Goal: Check status: Check status

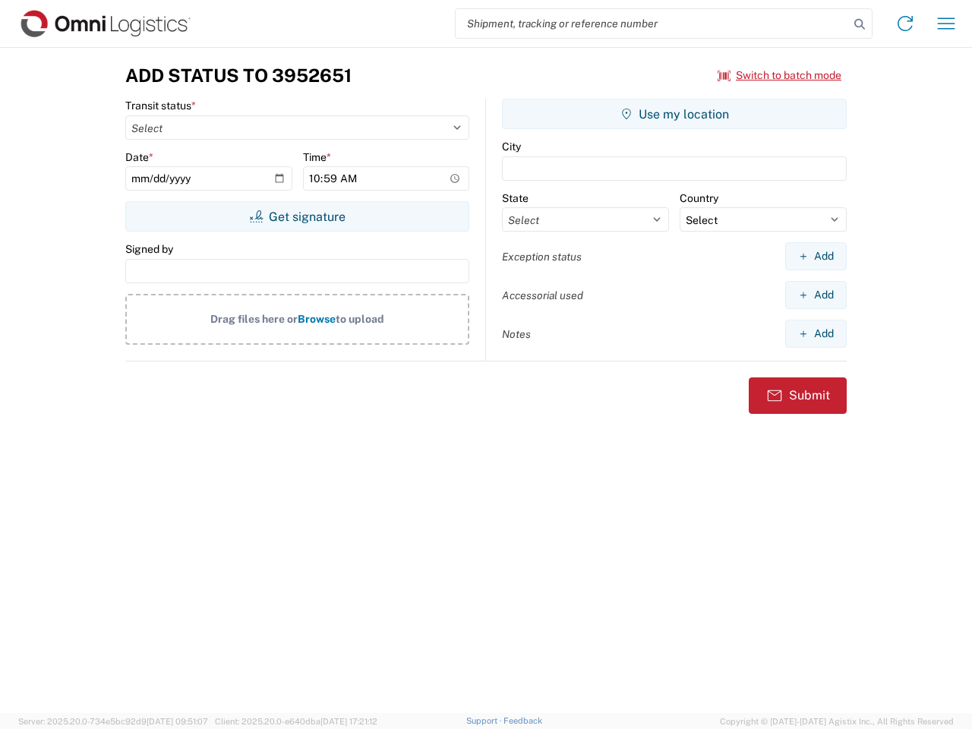
click at [652, 24] on input "search" at bounding box center [652, 23] width 393 height 29
click at [860, 24] on icon at bounding box center [859, 24] width 21 height 21
click at [905, 24] on icon at bounding box center [905, 23] width 24 height 24
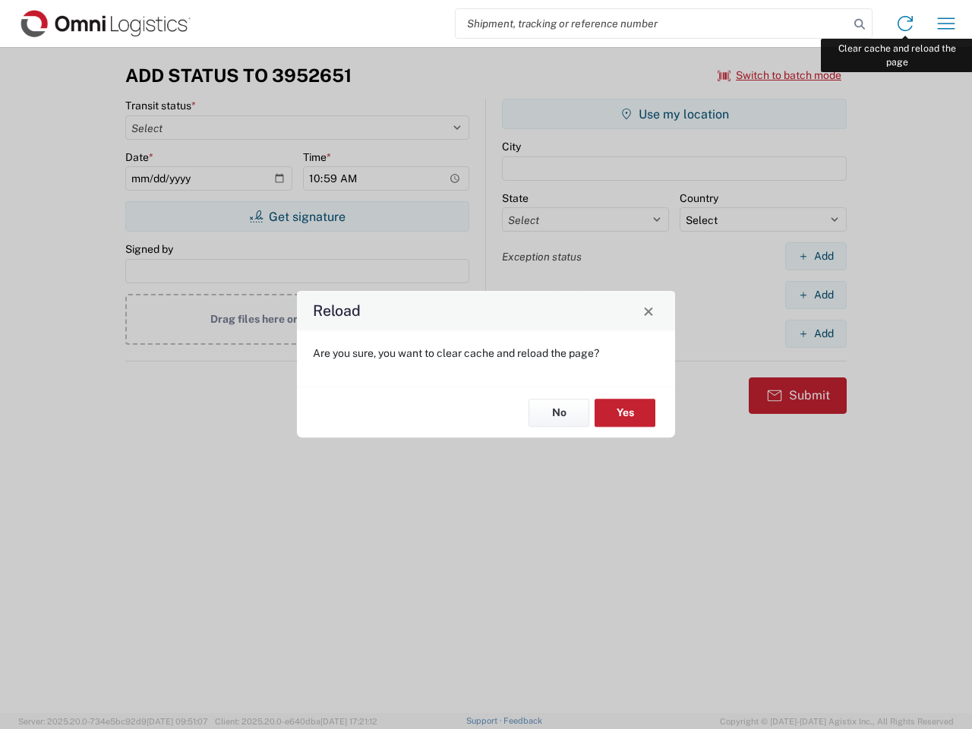
click at [946, 24] on div "Reload Are you sure, you want to clear cache and reload the page? No Yes" at bounding box center [486, 364] width 972 height 729
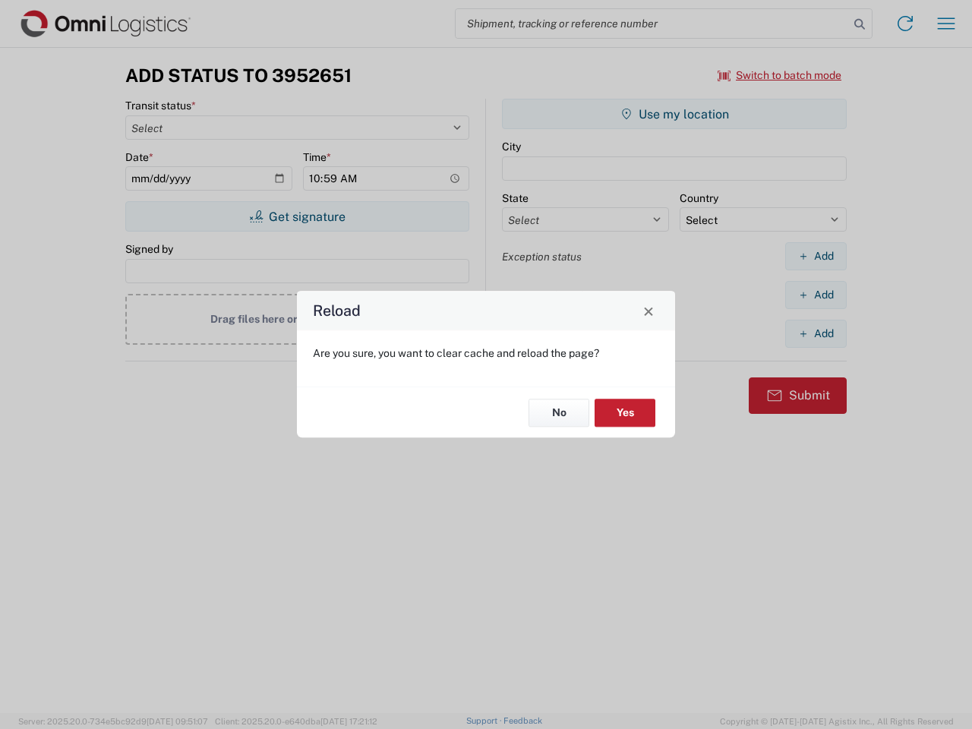
click at [780, 75] on div "Reload Are you sure, you want to clear cache and reload the page? No Yes" at bounding box center [486, 364] width 972 height 729
click at [297, 216] on div "Reload Are you sure, you want to clear cache and reload the page? No Yes" at bounding box center [486, 364] width 972 height 729
click at [674, 114] on div "Reload Are you sure, you want to clear cache and reload the page? No Yes" at bounding box center [486, 364] width 972 height 729
click at [816, 256] on div "Reload Are you sure, you want to clear cache and reload the page? No Yes" at bounding box center [486, 364] width 972 height 729
click at [816, 295] on div "Reload Are you sure, you want to clear cache and reload the page? No Yes" at bounding box center [486, 364] width 972 height 729
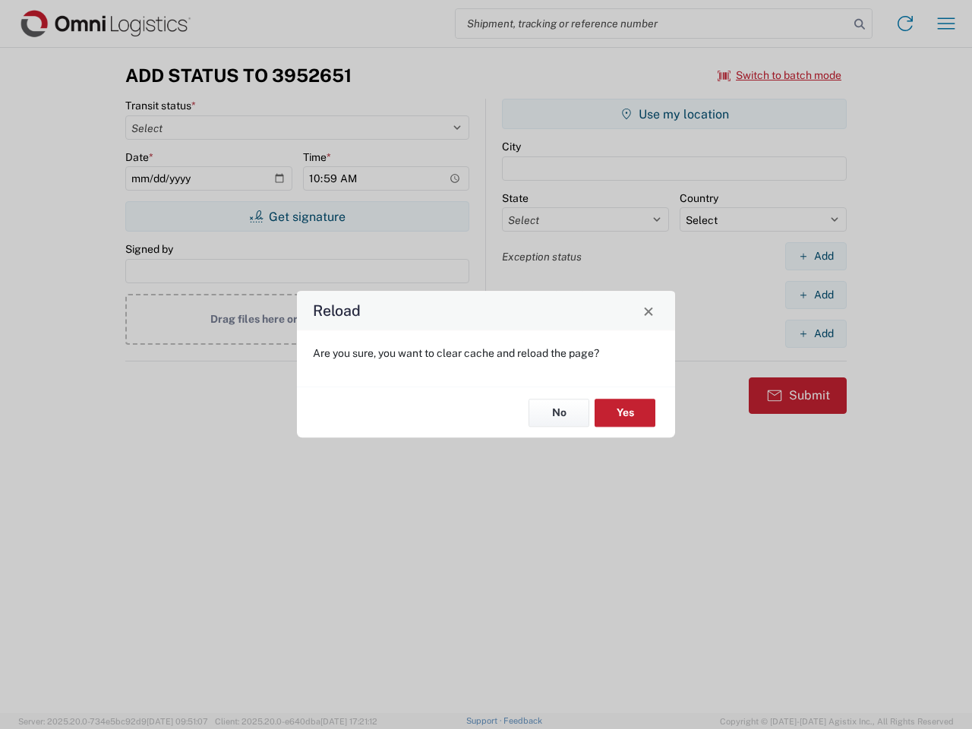
click at [816, 333] on div "Reload Are you sure, you want to clear cache and reload the page? No Yes" at bounding box center [486, 364] width 972 height 729
